Goal: Task Accomplishment & Management: Complete application form

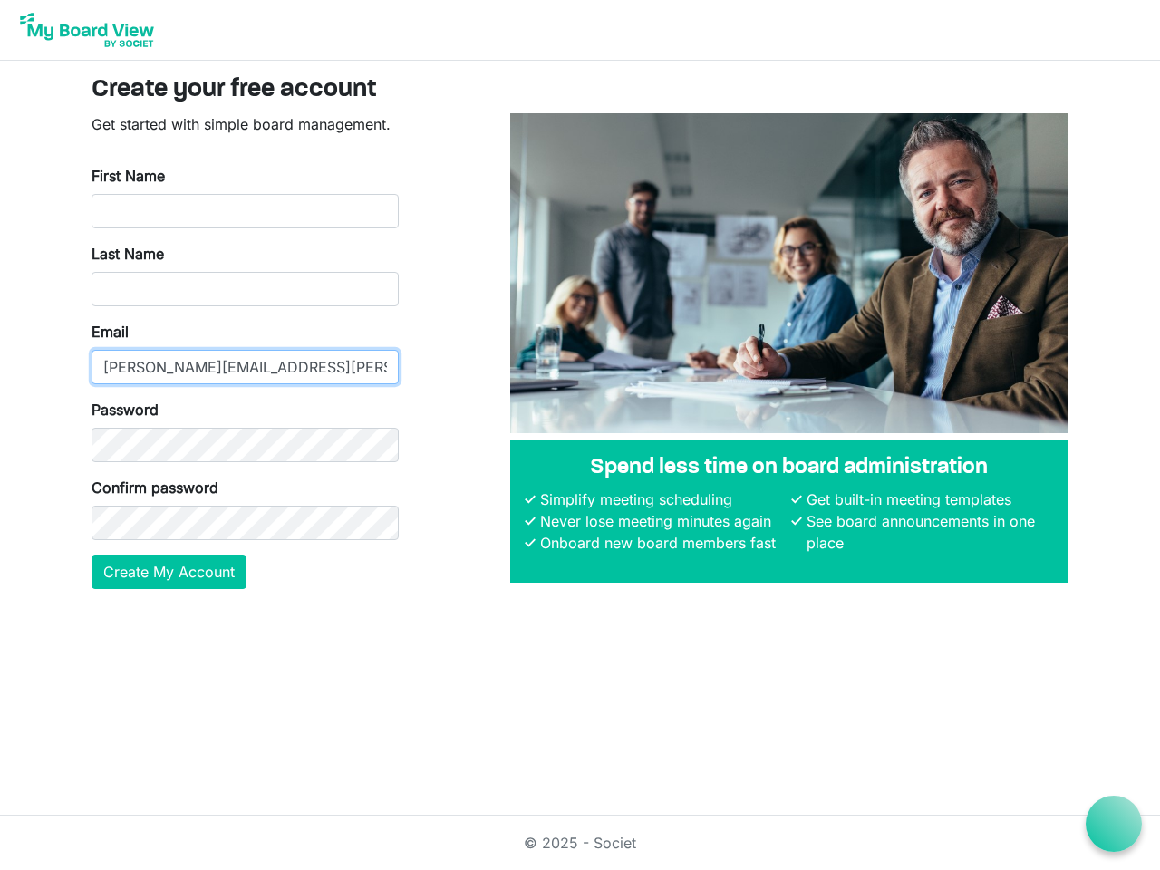
click at [245, 351] on input "[PERSON_NAME][EMAIL_ADDRESS][PERSON_NAME][DOMAIN_NAME]" at bounding box center [245, 367] width 307 height 34
click at [170, 572] on button "Create My Account" at bounding box center [169, 572] width 155 height 34
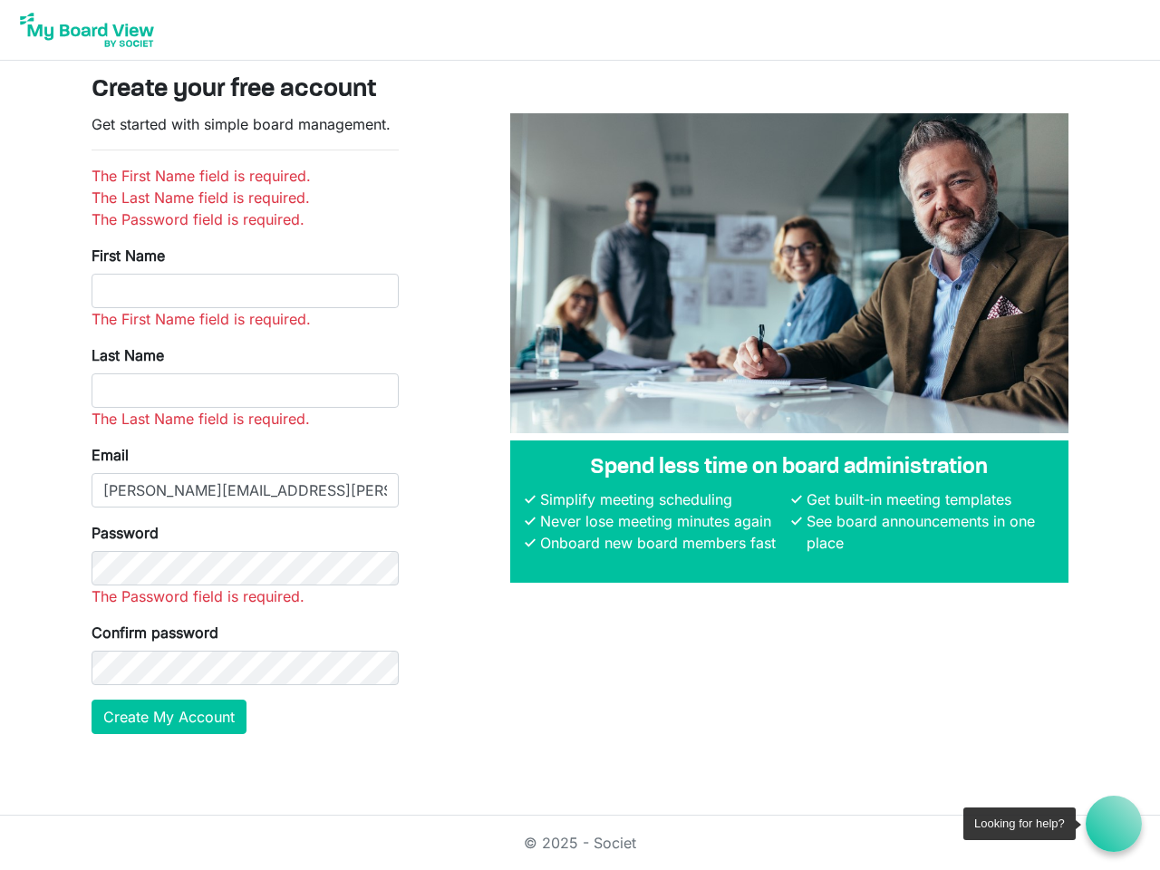
click at [1114, 824] on icon at bounding box center [1114, 824] width 23 height 23
